Goal: Navigation & Orientation: Find specific page/section

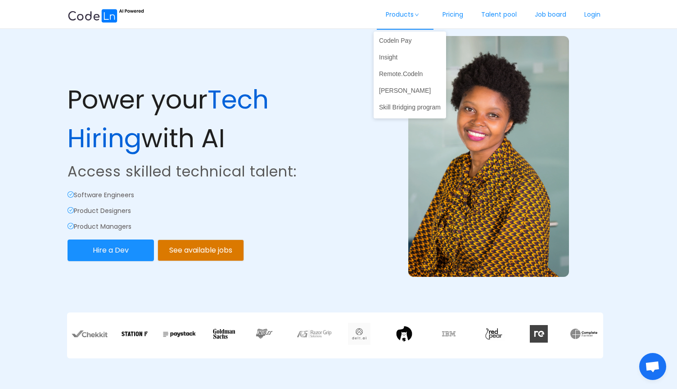
click at [415, 14] on icon "icon: down" at bounding box center [417, 15] width 4 height 3
click at [401, 37] on link "Codeln Pay" at bounding box center [410, 40] width 72 height 14
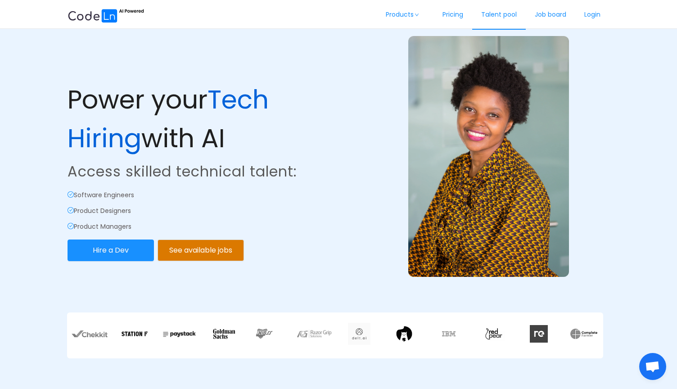
click at [507, 15] on link "Talent pool" at bounding box center [499, 15] width 54 height 30
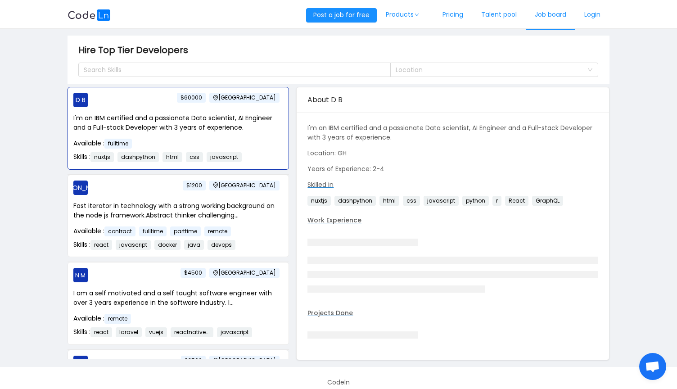
click at [543, 12] on link "Job board" at bounding box center [551, 15] width 50 height 30
